Goal: Task Accomplishment & Management: Use online tool/utility

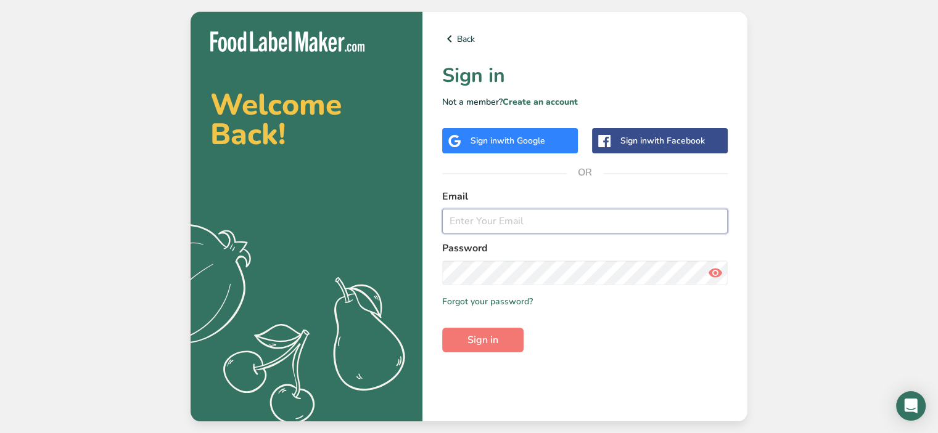
click at [465, 226] on input "email" at bounding box center [584, 221] width 285 height 25
paste input "[PERSON_NAME][DOMAIN_NAME][EMAIL_ADDRESS][DOMAIN_NAME]"
type input "[PERSON_NAME][DOMAIN_NAME][EMAIL_ADDRESS][DOMAIN_NAME]"
click at [476, 336] on span "Sign in" at bounding box center [482, 340] width 31 height 15
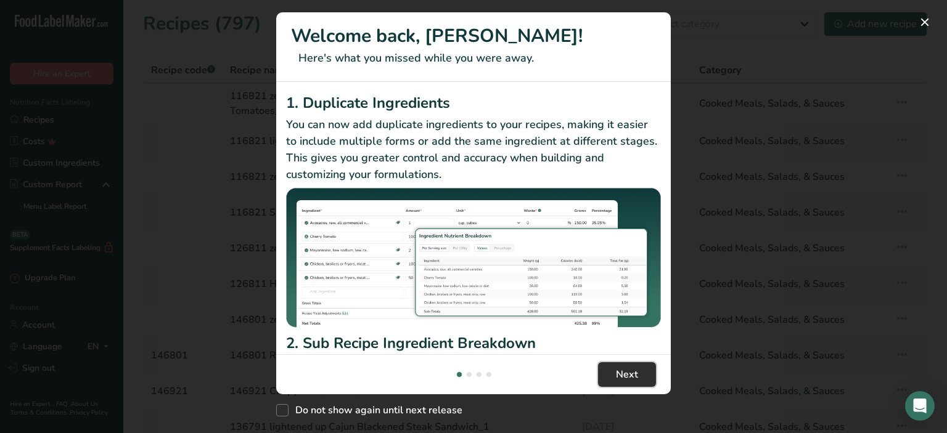
click at [632, 374] on span "Next" at bounding box center [627, 374] width 22 height 15
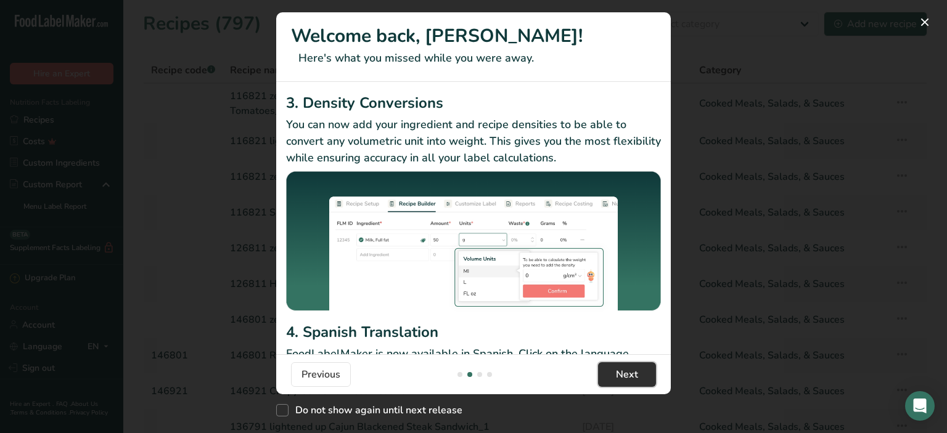
click at [631, 372] on span "Next" at bounding box center [627, 374] width 22 height 15
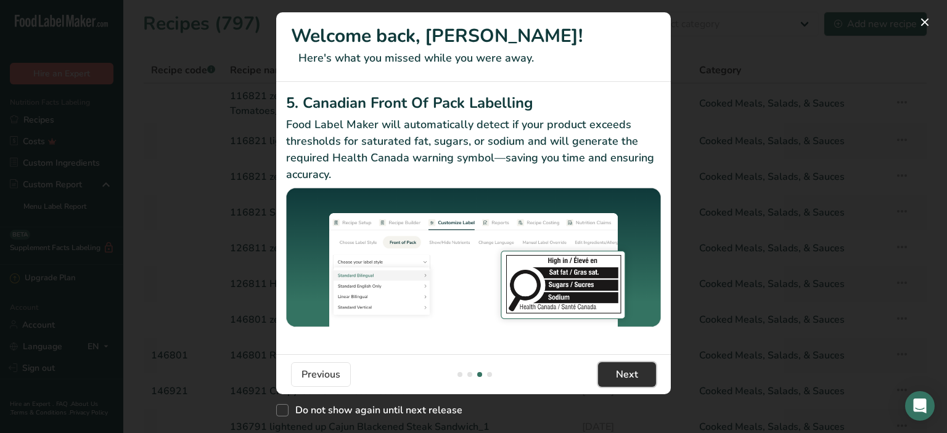
click at [631, 373] on span "Next" at bounding box center [627, 374] width 22 height 15
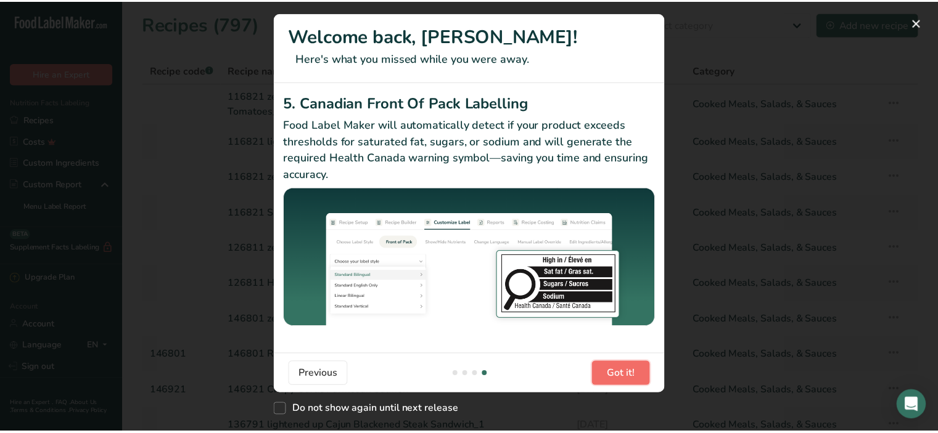
scroll to position [0, 1184]
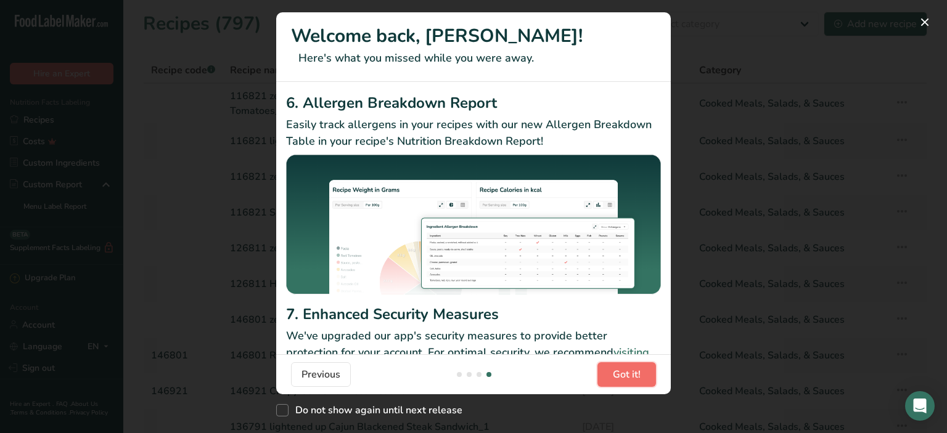
click at [631, 373] on span "Got it!" at bounding box center [627, 374] width 28 height 15
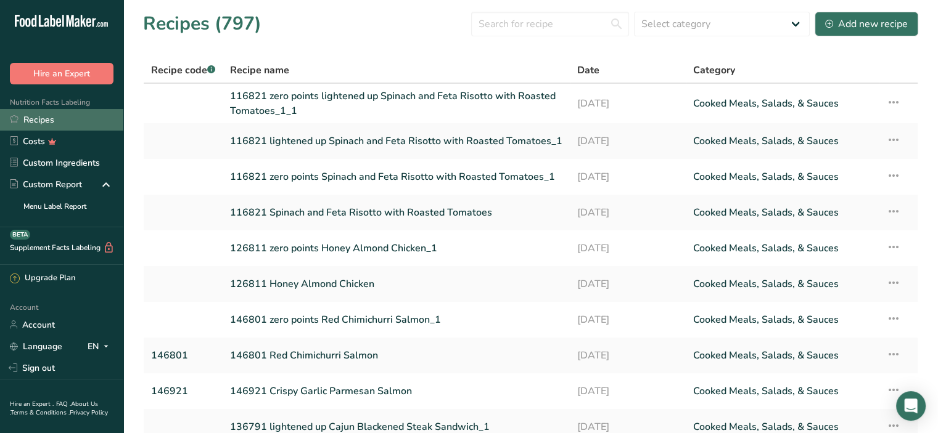
click at [32, 118] on link "Recipes" at bounding box center [61, 120] width 123 height 22
click at [35, 118] on link "Recipes" at bounding box center [61, 120] width 123 height 22
click at [496, 20] on input "text" at bounding box center [550, 24] width 158 height 25
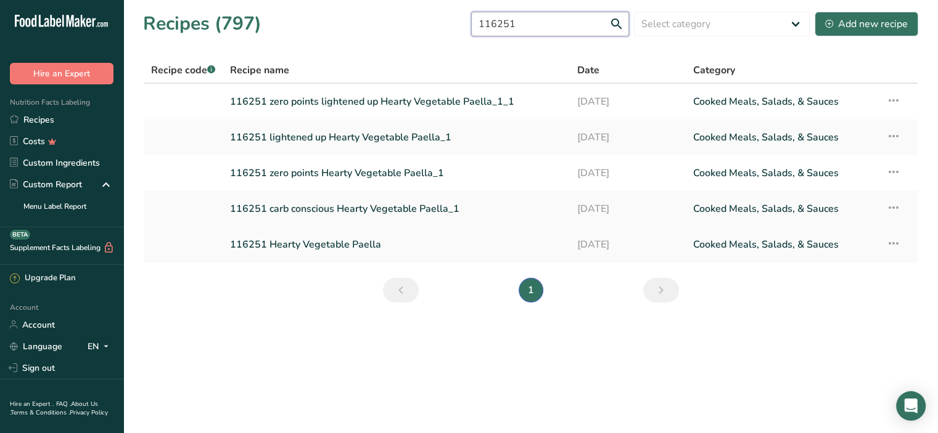
type input "116251"
click at [294, 243] on link "116251 Hearty Vegetable Paella" at bounding box center [396, 245] width 332 height 26
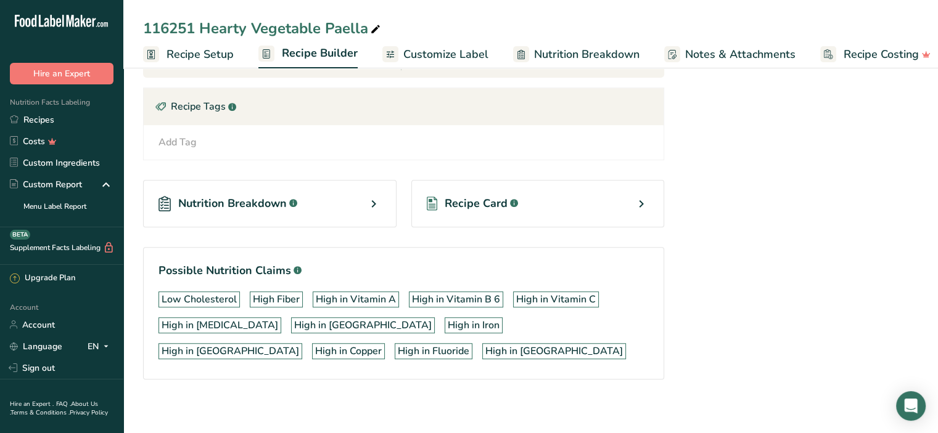
scroll to position [927, 0]
click at [372, 197] on icon at bounding box center [373, 204] width 15 height 22
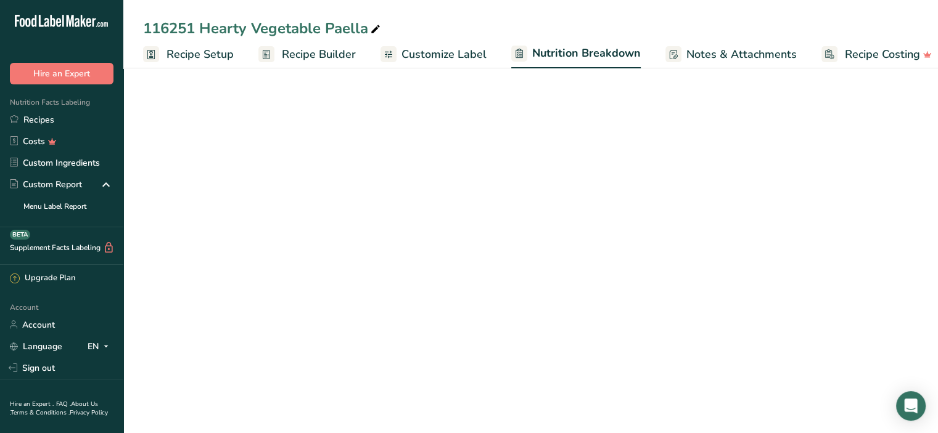
select select "Calories"
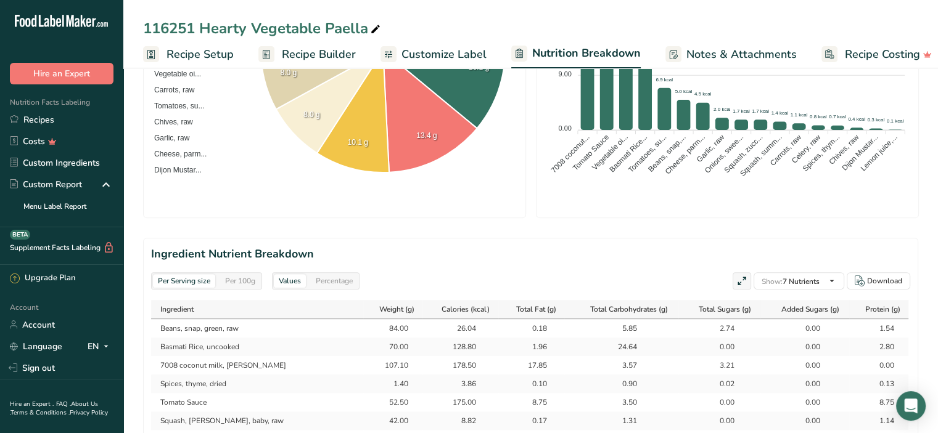
scroll to position [370, 0]
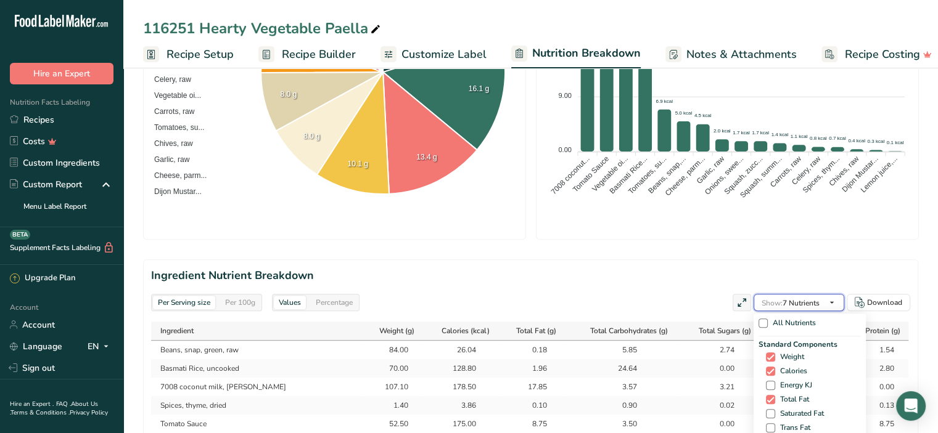
click at [834, 300] on icon "button" at bounding box center [832, 302] width 10 height 15
click at [766, 359] on span at bounding box center [770, 361] width 9 height 9
click at [766, 359] on input "Dietary Fiber" at bounding box center [770, 362] width 8 height 8
checkbox input "true"
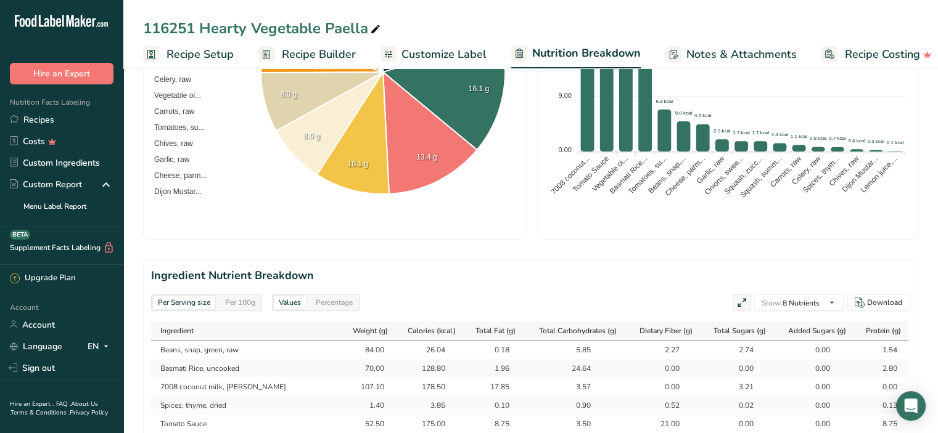
click at [618, 280] on h2 "Ingredient Nutrient Breakdown" at bounding box center [530, 276] width 759 height 17
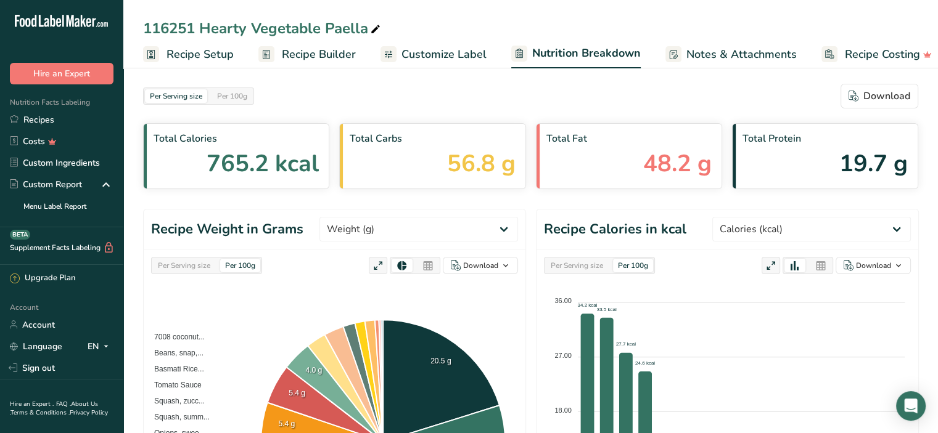
scroll to position [0, 0]
click at [54, 21] on icon at bounding box center [53, 21] width 5 height 12
click at [70, 22] on icon at bounding box center [70, 21] width 7 height 12
click at [35, 20] on icon at bounding box center [33, 21] width 5 height 12
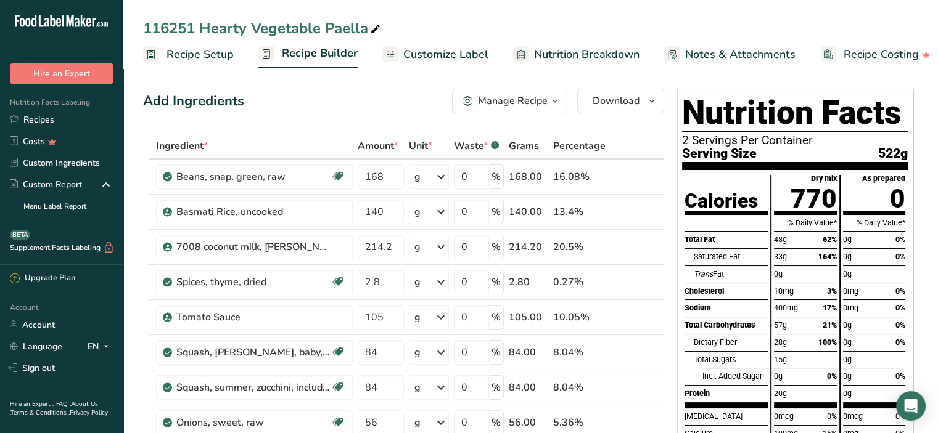
scroll to position [927, 0]
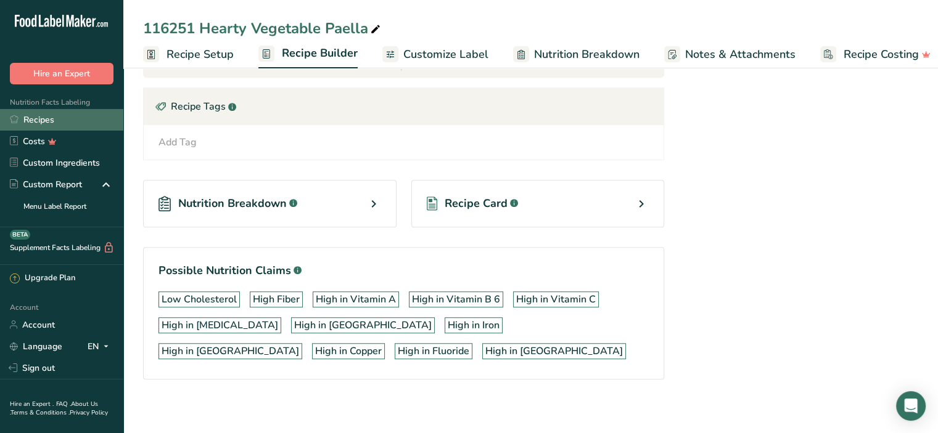
click at [27, 117] on link "Recipes" at bounding box center [61, 120] width 123 height 22
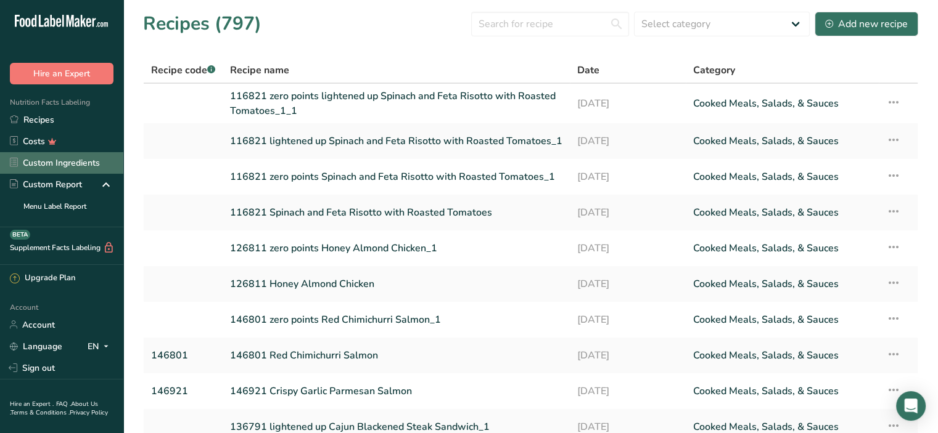
click at [31, 161] on link "Custom Ingredients" at bounding box center [61, 163] width 123 height 22
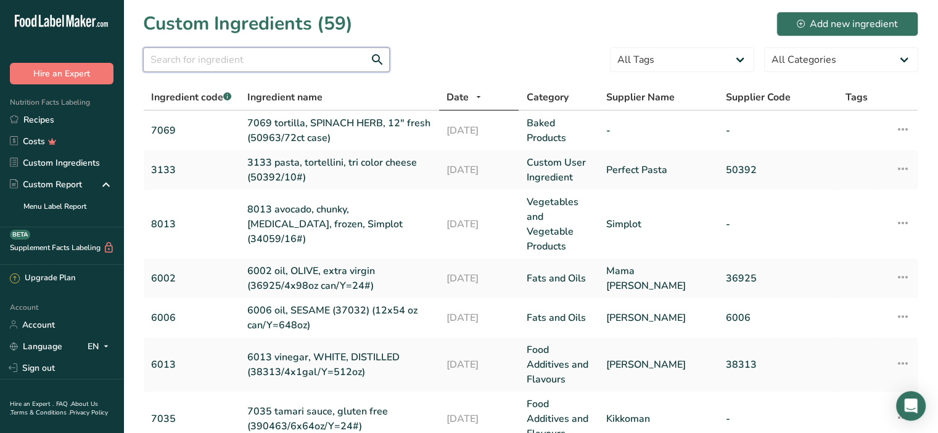
click at [213, 60] on input "text" at bounding box center [266, 59] width 247 height 25
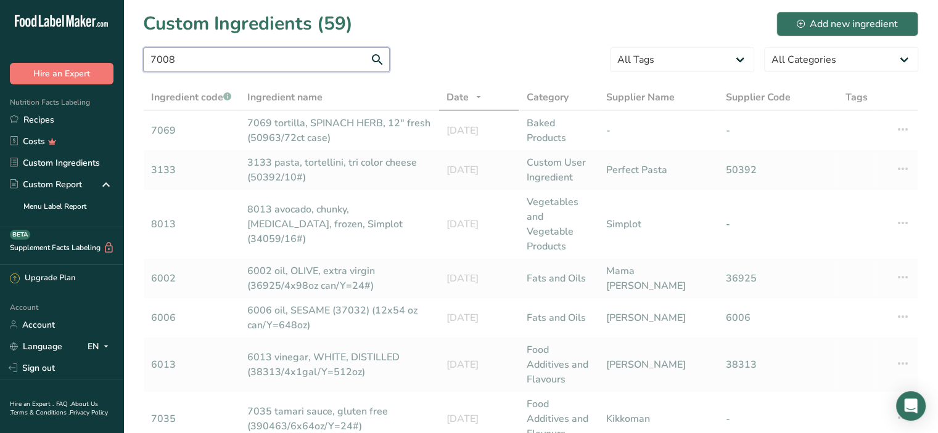
type input "7008"
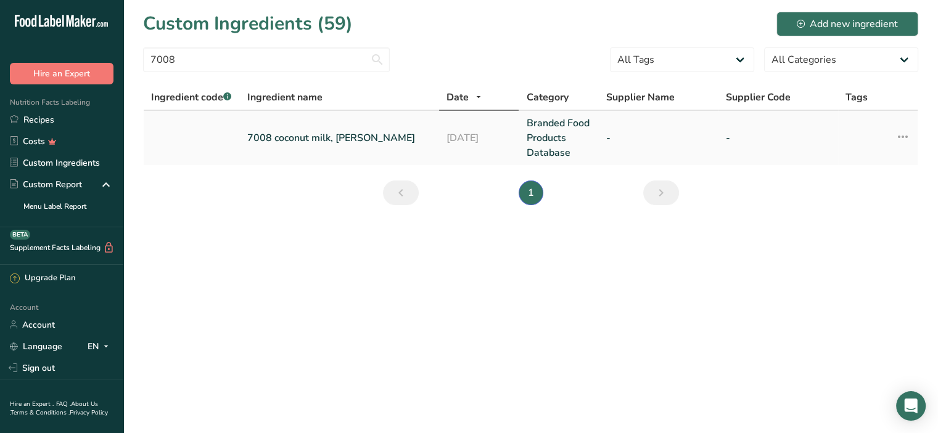
click at [286, 138] on link "7008 coconut milk, [PERSON_NAME]" at bounding box center [339, 138] width 184 height 15
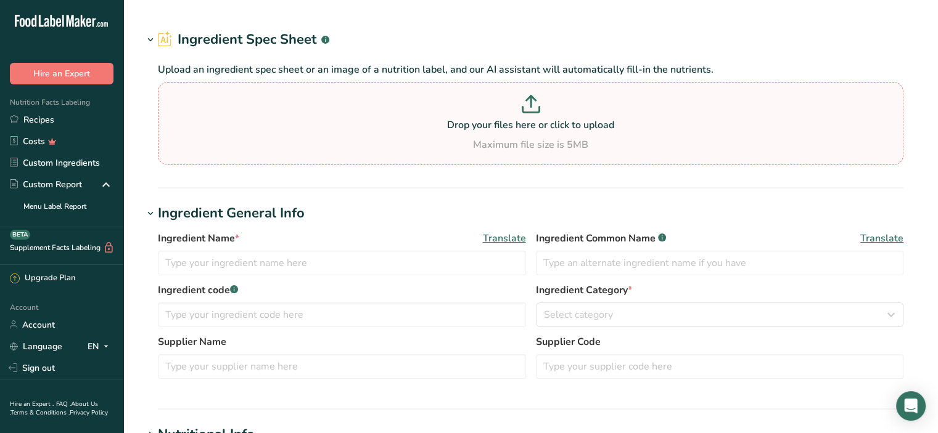
type input "7008 coconut milk, [PERSON_NAME]"
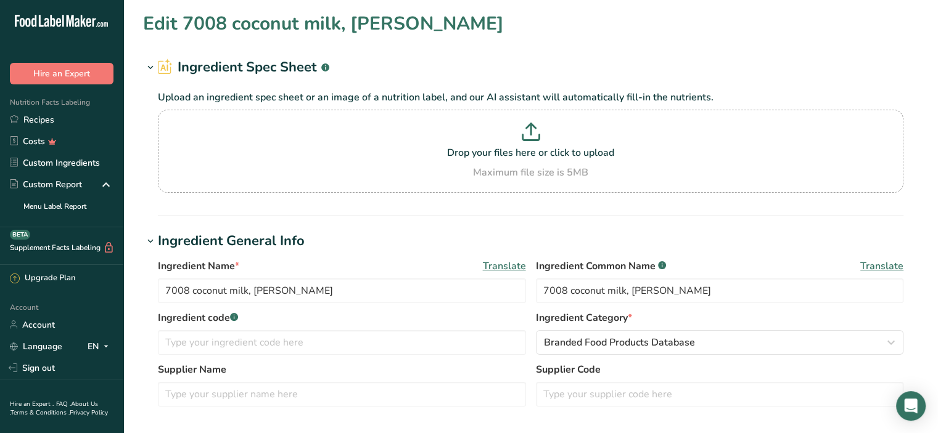
click at [461, 31] on div "Edit 7008 coconut milk, [PERSON_NAME]" at bounding box center [530, 24] width 775 height 28
click at [461, 33] on div "Edit 7008 coconut milk, [PERSON_NAME]" at bounding box center [530, 24] width 775 height 28
click at [498, 36] on div "Edit 7008 coconut milk, [PERSON_NAME]" at bounding box center [530, 24] width 775 height 28
